Goal: Find specific page/section: Find specific page/section

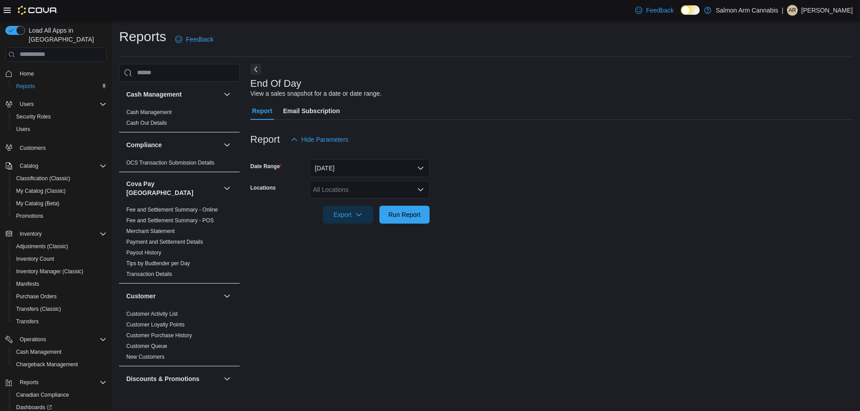
scroll to position [627, 0]
